Goal: Find specific page/section: Find specific page/section

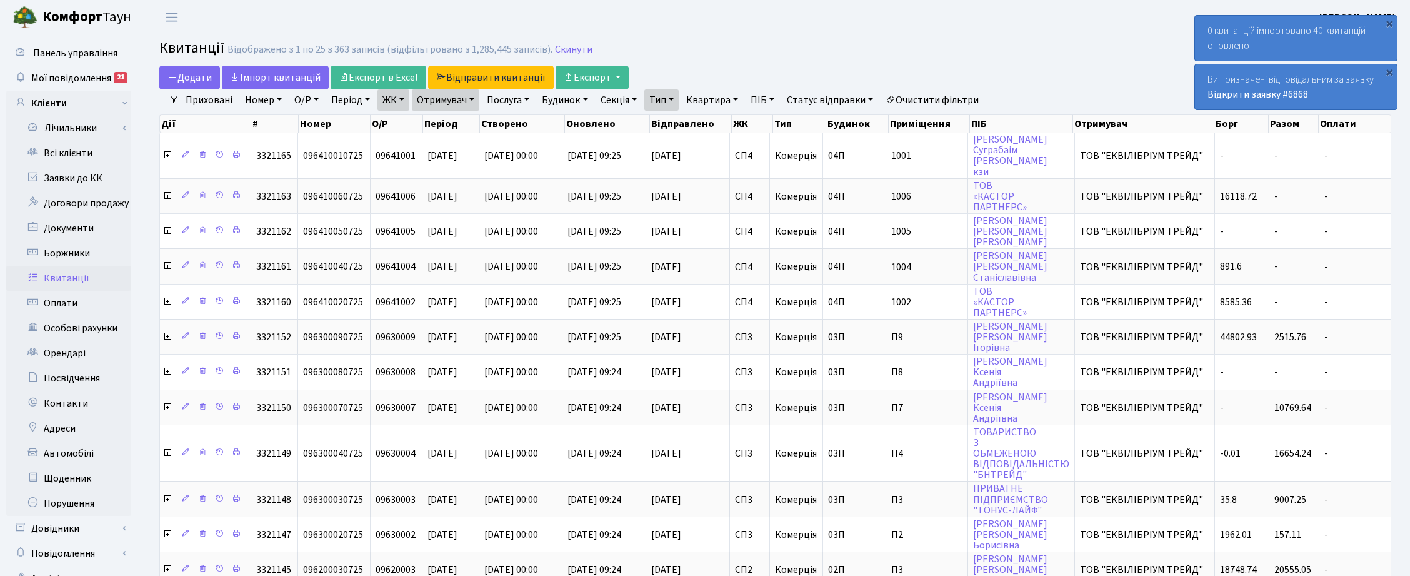
select select "25"
click at [945, 100] on link "Очистити фільтри" at bounding box center [932, 99] width 103 height 21
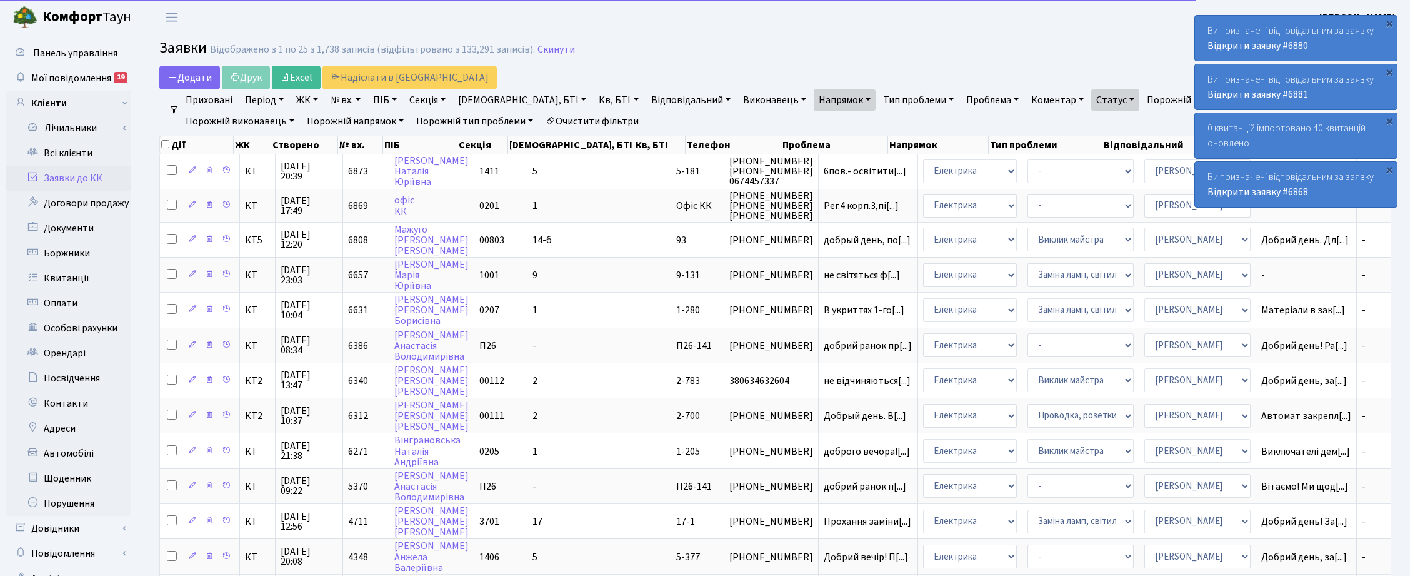
select select "25"
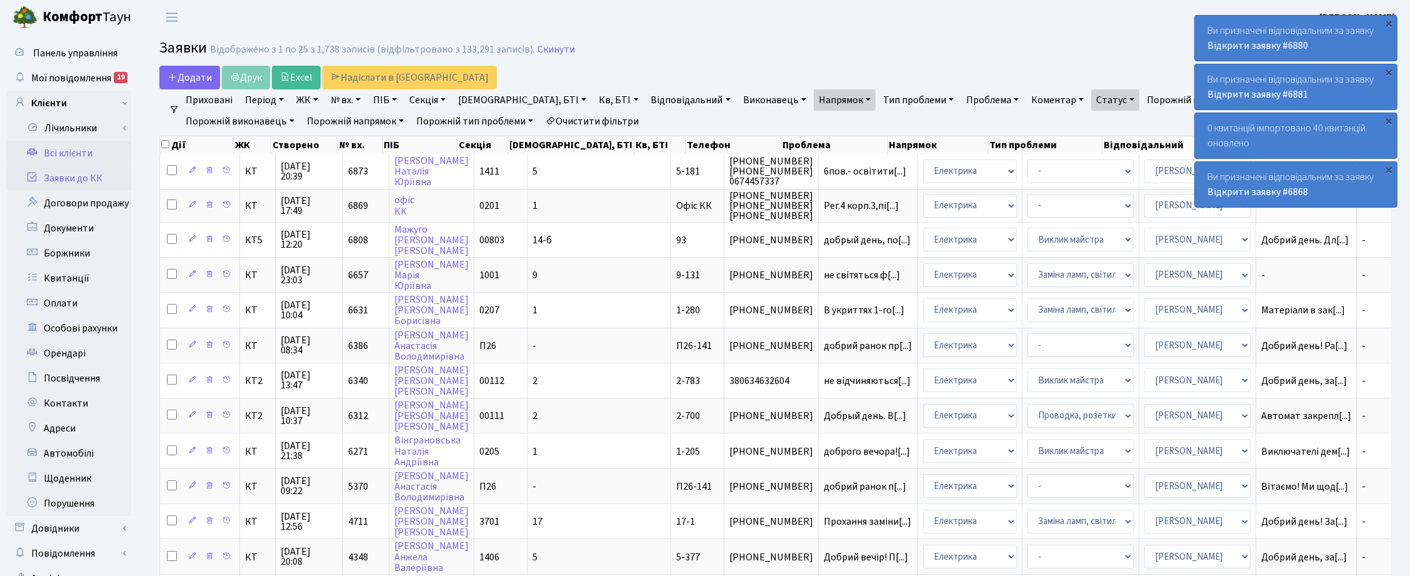
click at [63, 151] on link "Всі клієнти" at bounding box center [68, 153] width 125 height 25
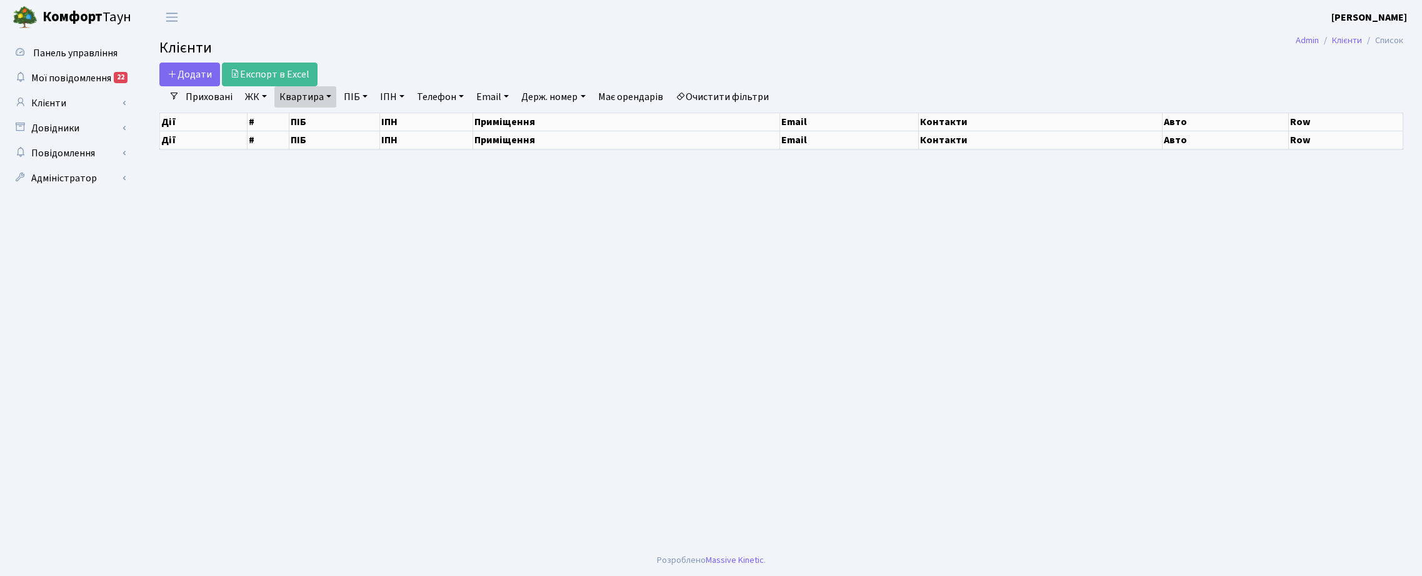
select select "25"
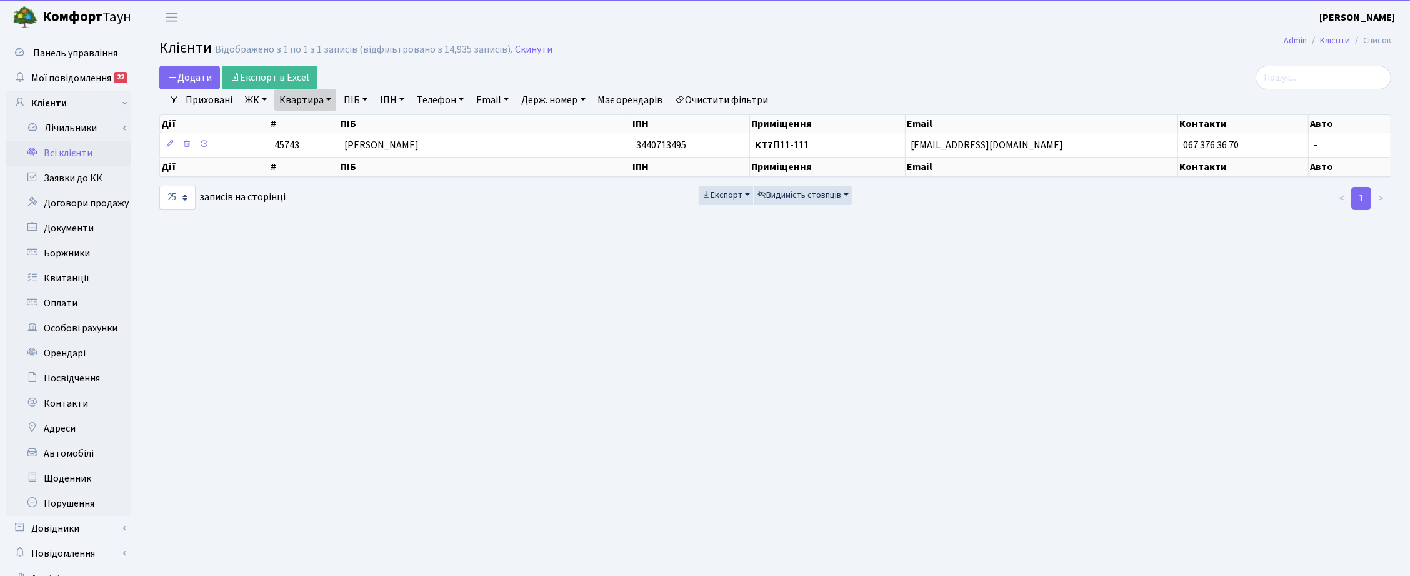
click at [328, 96] on link "Квартира" at bounding box center [305, 99] width 62 height 21
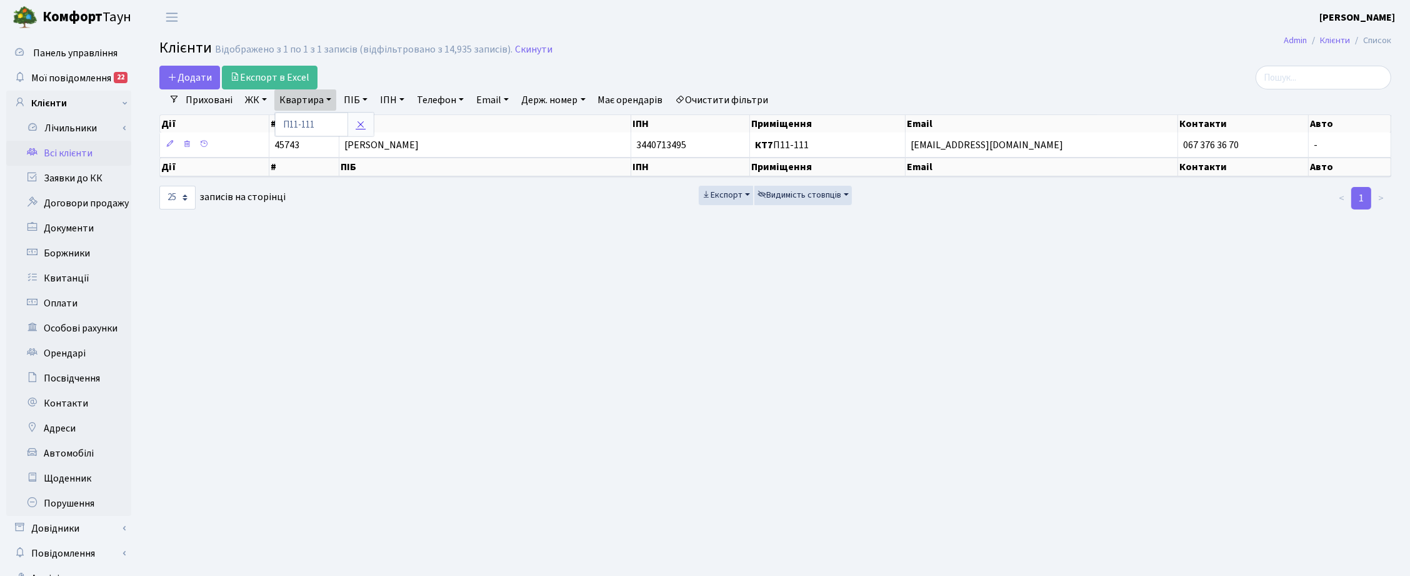
click at [356, 125] on icon at bounding box center [361, 124] width 10 height 10
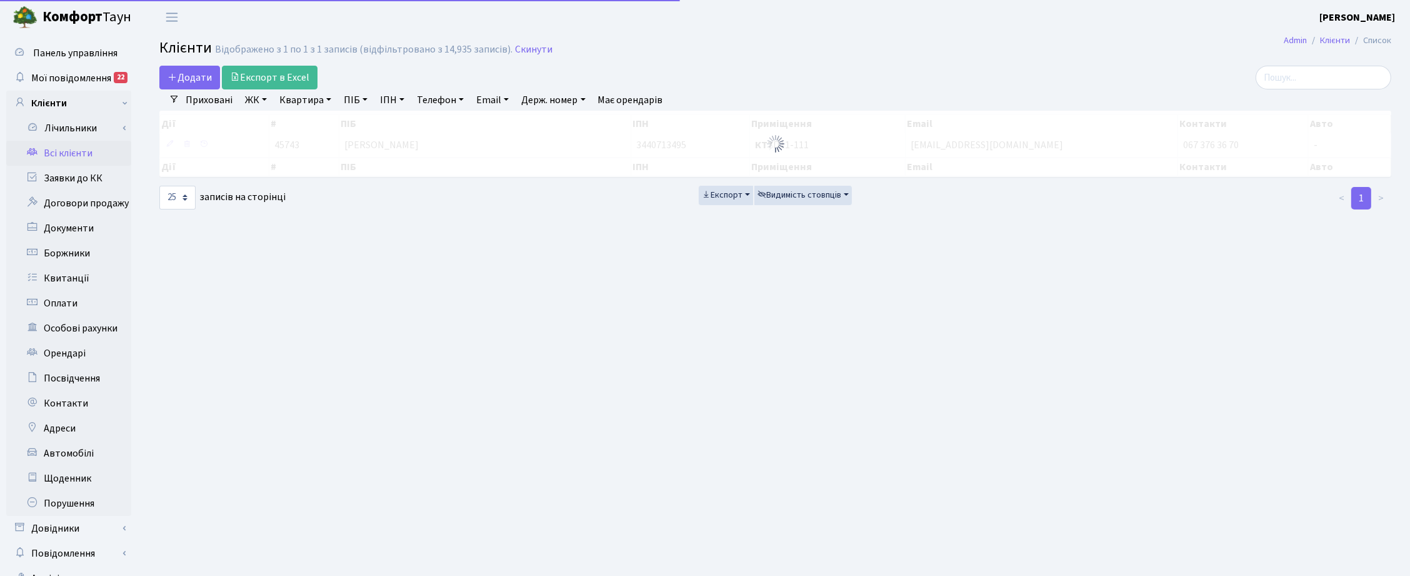
click at [353, 100] on link "ПІБ" at bounding box center [356, 99] width 34 height 21
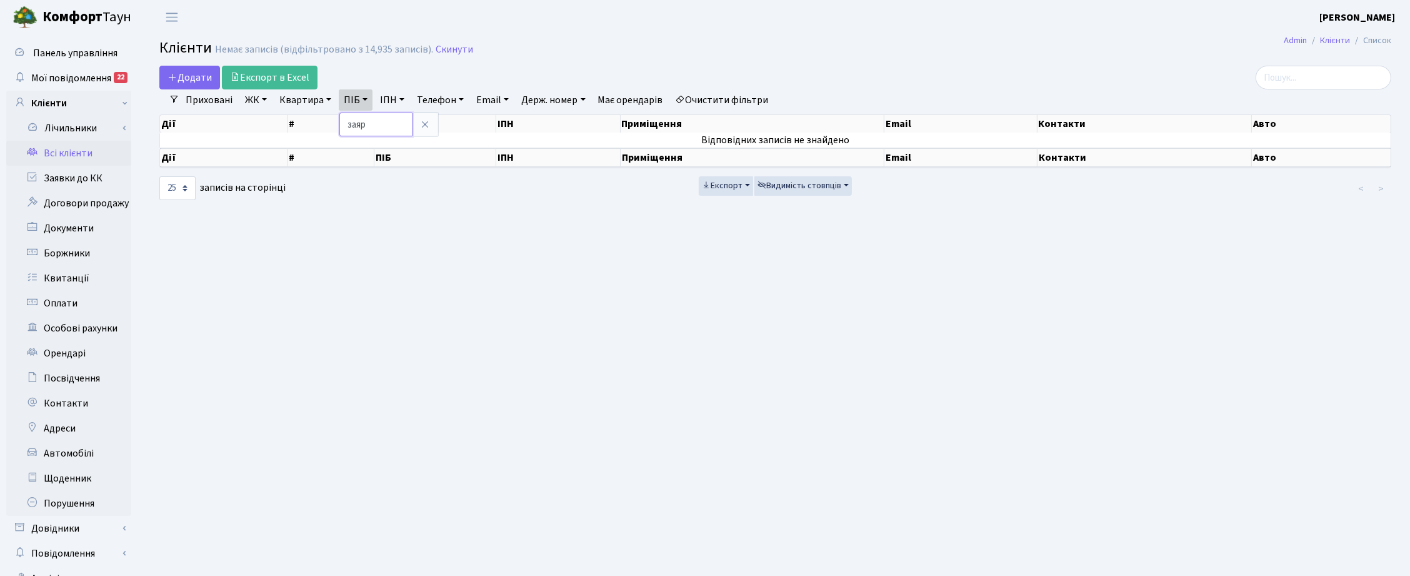
type input "заяр"
